Goal: Find contact information: Find phone

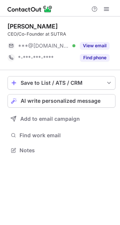
scroll to position [145, 120]
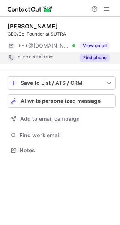
click at [98, 57] on button "Find phone" at bounding box center [95, 57] width 30 height 7
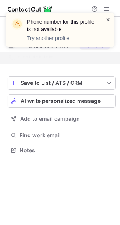
click at [107, 21] on span at bounding box center [108, 19] width 6 height 7
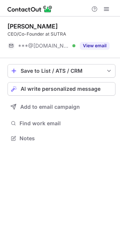
scroll to position [133, 120]
click at [107, 13] on div at bounding box center [60, 8] width 120 height 16
click at [106, 7] on span at bounding box center [106, 9] width 6 height 6
